Goal: Information Seeking & Learning: Find specific fact

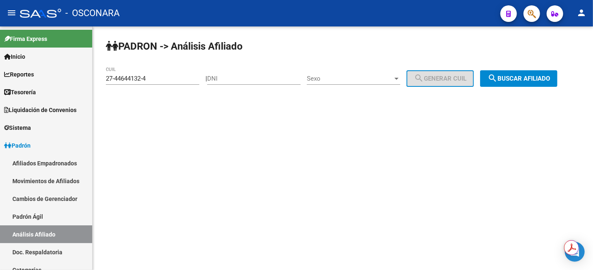
click at [537, 81] on span "search Buscar afiliado" at bounding box center [519, 78] width 62 height 7
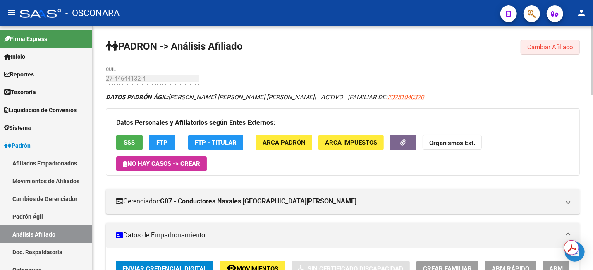
click at [559, 49] on span "Cambiar Afiliado" at bounding box center [551, 46] width 46 height 7
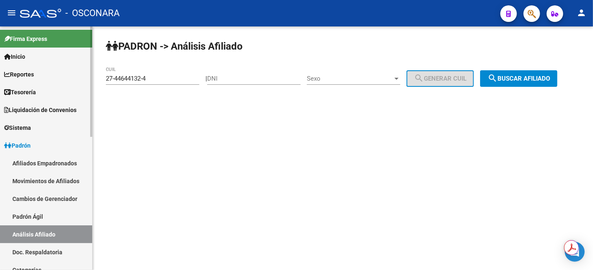
drag, startPoint x: 146, startPoint y: 83, endPoint x: 63, endPoint y: 80, distance: 82.8
click at [63, 80] on mat-sidenav-container "Firma Express Inicio Calendario SSS Instructivos Contacto OS Reportes Tablero d…" at bounding box center [296, 148] width 593 height 244
click at [199, 77] on div "27-44644132-4 CUIL" at bounding box center [156, 78] width 100 height 7
drag, startPoint x: 190, startPoint y: 78, endPoint x: 90, endPoint y: 76, distance: 100.2
click at [90, 76] on mat-sidenav-container "Firma Express Inicio Calendario SSS Instructivos Contacto OS Reportes Tablero d…" at bounding box center [296, 148] width 593 height 244
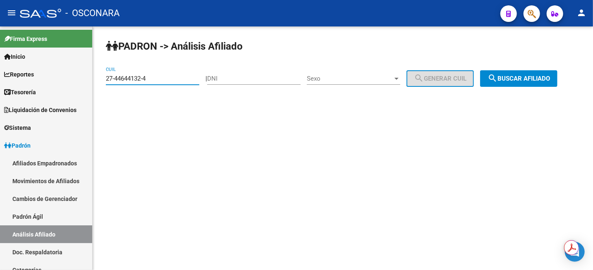
paste input "0-37977195-6"
type input "20-37977195-6"
click at [510, 80] on span "search Buscar afiliado" at bounding box center [519, 78] width 62 height 7
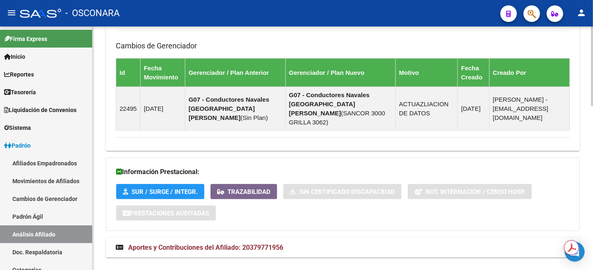
scroll to position [502, 0]
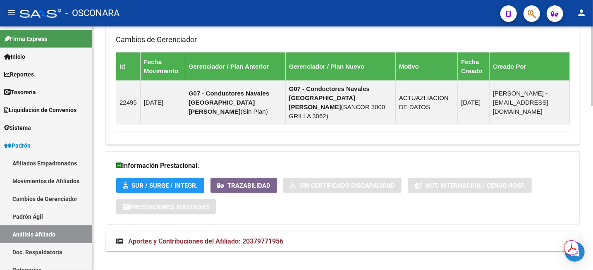
click at [263, 237] on strong "Aportes y Contribuciones del Afiliado: 20379771956" at bounding box center [200, 241] width 168 height 9
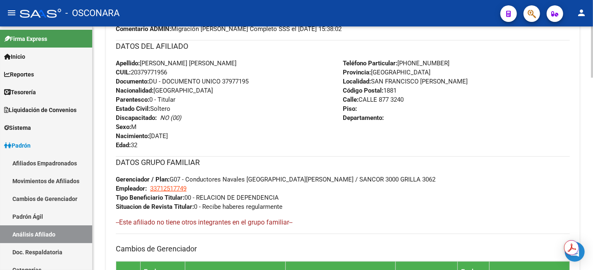
scroll to position [192, 0]
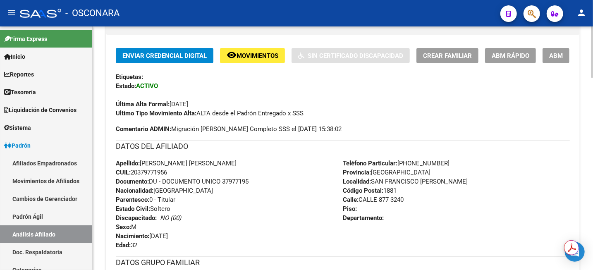
drag, startPoint x: 361, startPoint y: 199, endPoint x: 417, endPoint y: 200, distance: 55.5
click at [417, 200] on div "Teléfono Particular: [PHONE_NUMBER] Provincia: [GEOGRAPHIC_DATA] Localidad: [GE…" at bounding box center [456, 204] width 227 height 91
copy span "CALLE 877 3240"
drag, startPoint x: 373, startPoint y: 180, endPoint x: 449, endPoint y: 183, distance: 75.4
click at [449, 183] on div "Teléfono Particular: [PHONE_NUMBER] Provincia: [GEOGRAPHIC_DATA] Localidad: [GE…" at bounding box center [456, 204] width 227 height 91
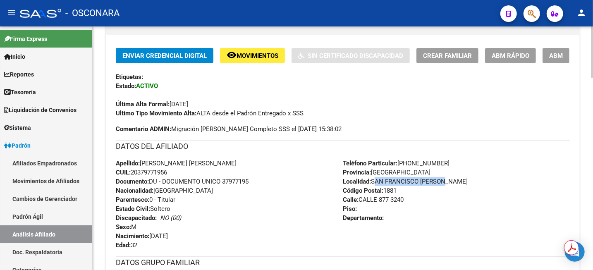
copy span "SAN FRANCISCO [PERSON_NAME]"
